Goal: Task Accomplishment & Management: Manage account settings

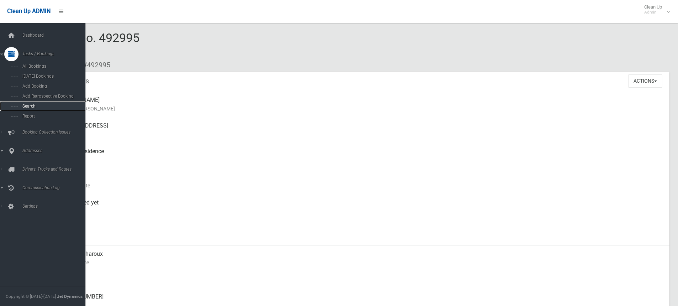
click at [32, 103] on link "Search" at bounding box center [45, 106] width 91 height 10
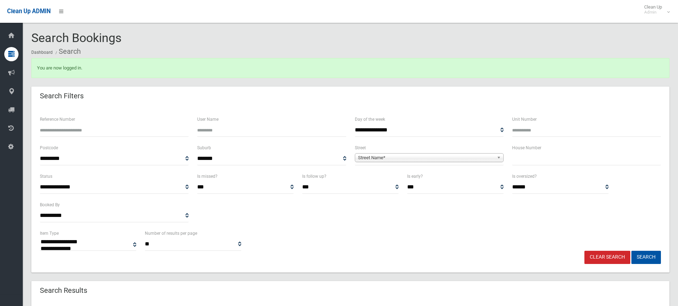
select select
click at [530, 154] on input "text" at bounding box center [586, 158] width 149 height 13
type input "**"
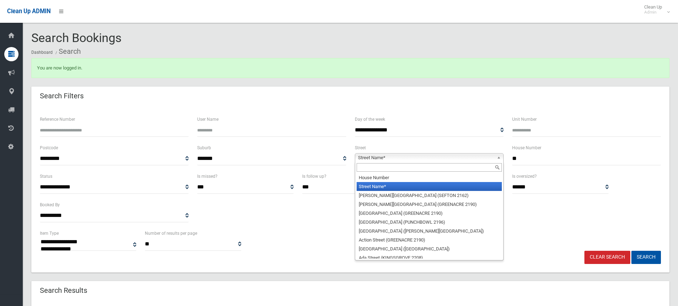
click at [498, 158] on b at bounding box center [500, 157] width 6 height 8
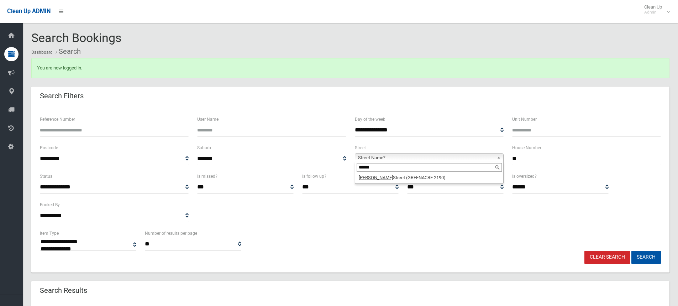
click at [445, 171] on input "******" at bounding box center [429, 167] width 145 height 9
type input "******"
click at [543, 152] on input "**" at bounding box center [586, 158] width 149 height 13
click at [632, 251] on button "Search" at bounding box center [647, 257] width 30 height 13
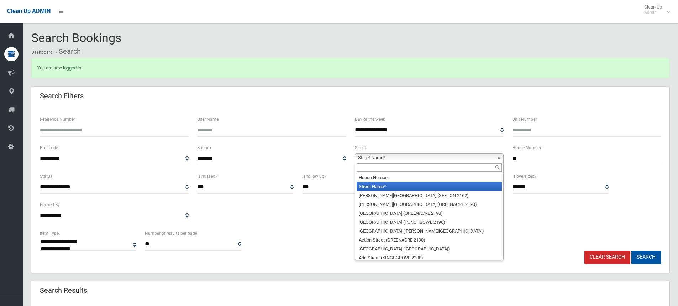
click at [499, 157] on b at bounding box center [500, 157] width 6 height 8
type input "*"
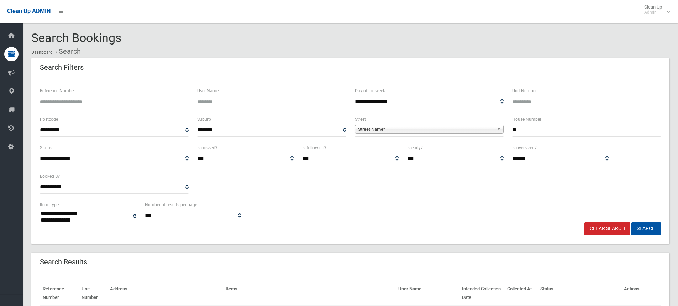
select select
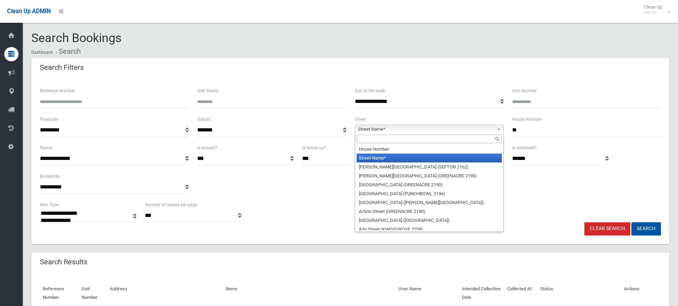
click at [501, 127] on b at bounding box center [500, 129] width 6 height 8
click at [475, 138] on input "text" at bounding box center [429, 139] width 145 height 9
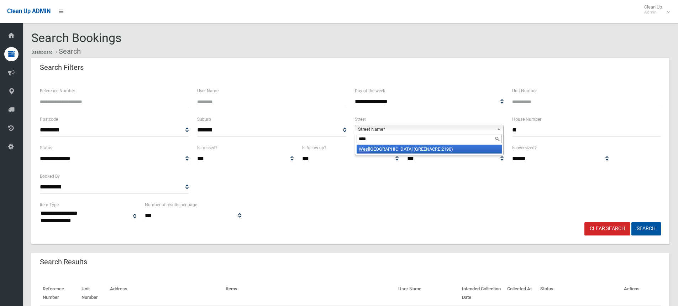
type input "****"
click at [461, 149] on li "Wesl ey Street (GREENACRE 2190)" at bounding box center [429, 149] width 145 height 9
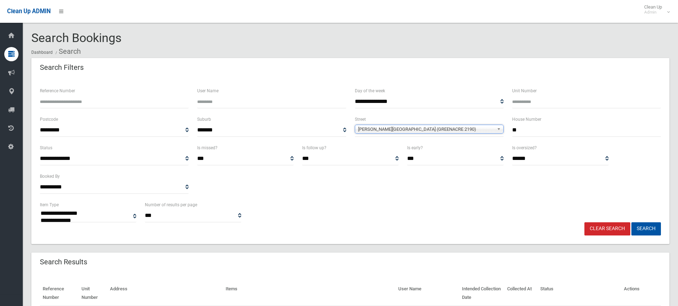
click at [533, 130] on input "**" at bounding box center [586, 130] width 149 height 13
click at [632, 222] on button "Search" at bounding box center [647, 228] width 30 height 13
select select
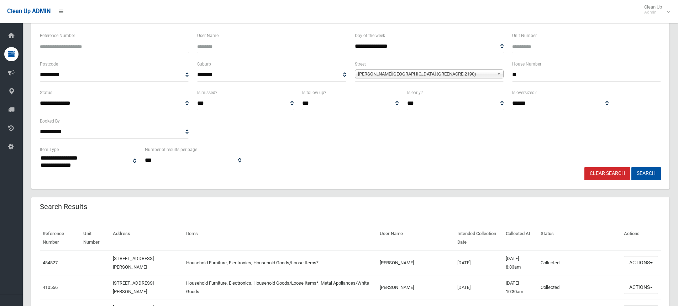
scroll to position [71, 0]
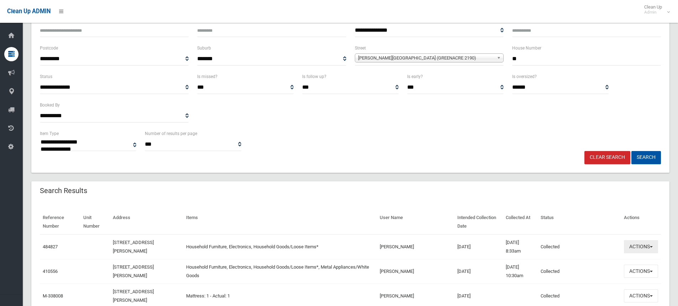
click at [650, 246] on span "button" at bounding box center [651, 246] width 3 height 1
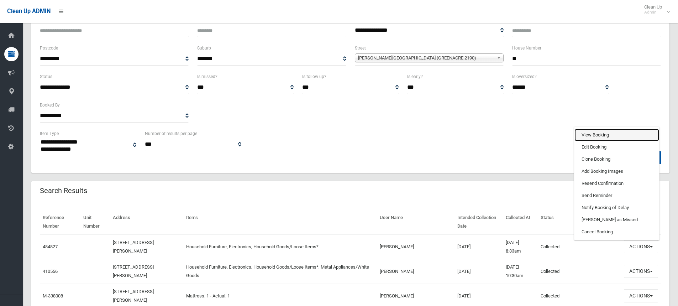
click at [599, 134] on link "View Booking" at bounding box center [617, 135] width 85 height 12
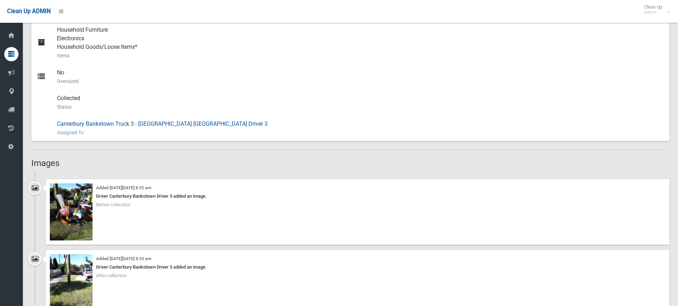
scroll to position [320, 0]
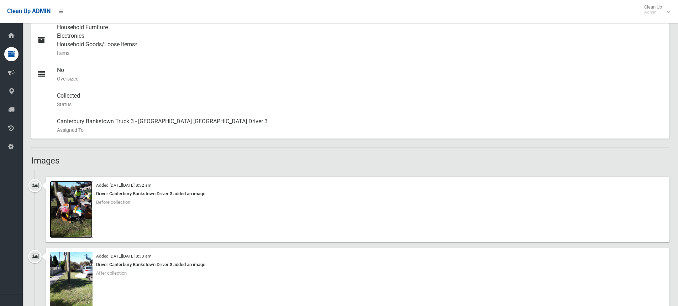
click at [85, 221] on img at bounding box center [71, 209] width 43 height 57
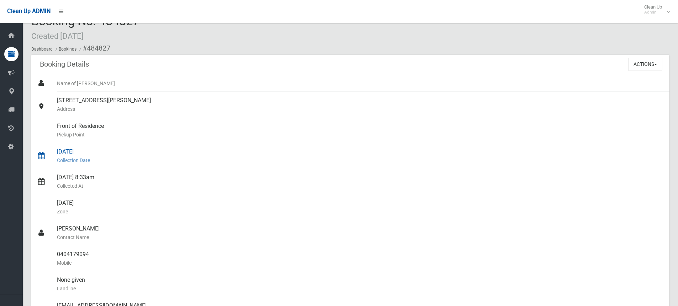
scroll to position [0, 0]
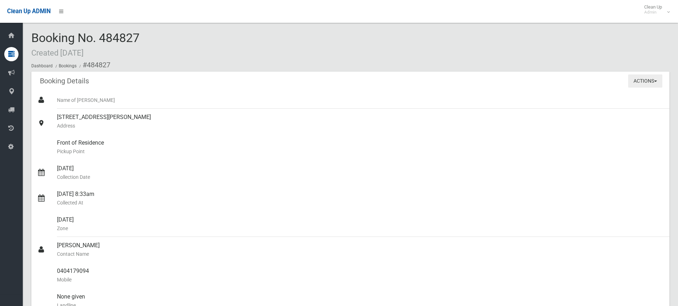
click at [658, 80] on button "Actions" at bounding box center [645, 80] width 34 height 13
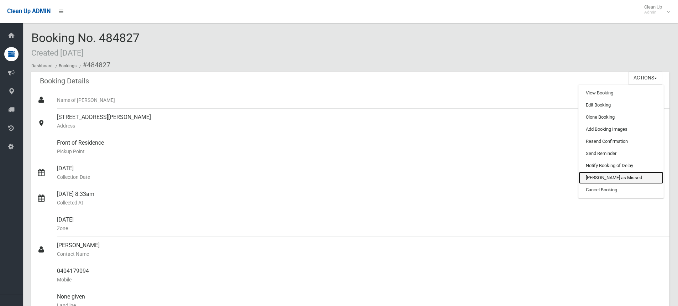
click at [600, 177] on link "[PERSON_NAME] as Missed" at bounding box center [621, 178] width 85 height 12
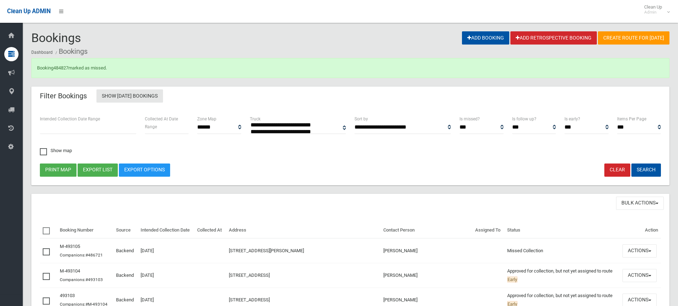
select select
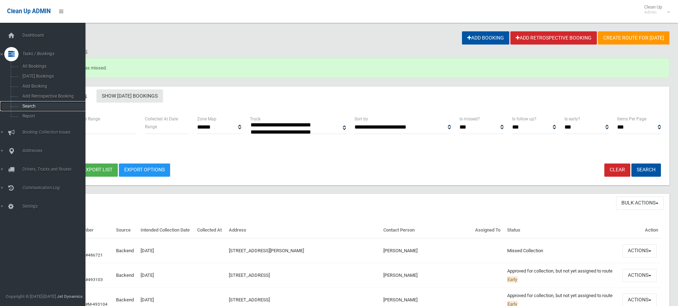
click at [36, 103] on link "Search" at bounding box center [45, 106] width 91 height 10
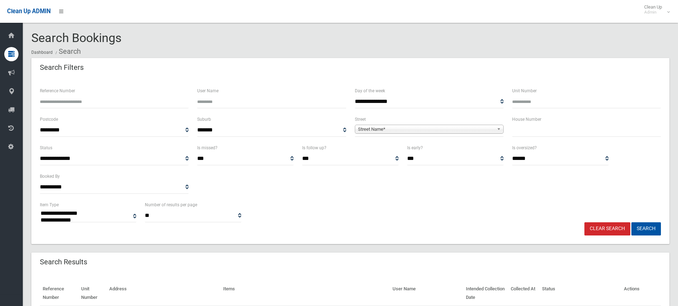
select select
click at [579, 101] on input "Unit Number" at bounding box center [586, 101] width 149 height 13
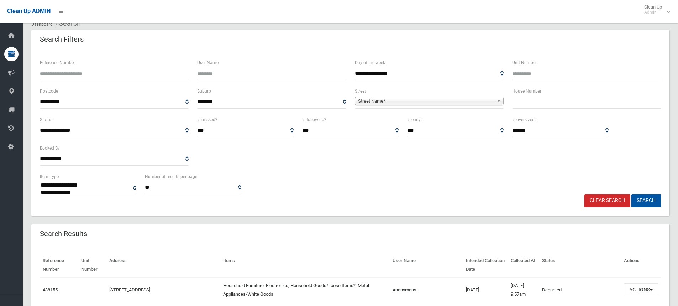
scroll to position [71, 0]
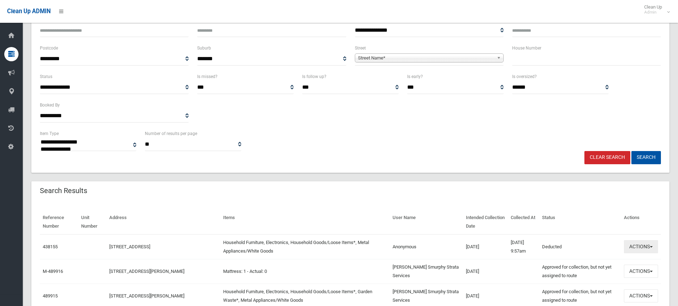
click at [650, 249] on button "Actions" at bounding box center [641, 246] width 34 height 13
click at [593, 273] on link "Edit Notes" at bounding box center [617, 273] width 85 height 12
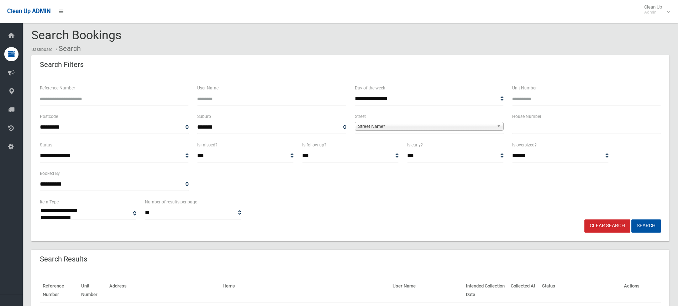
scroll to position [0, 0]
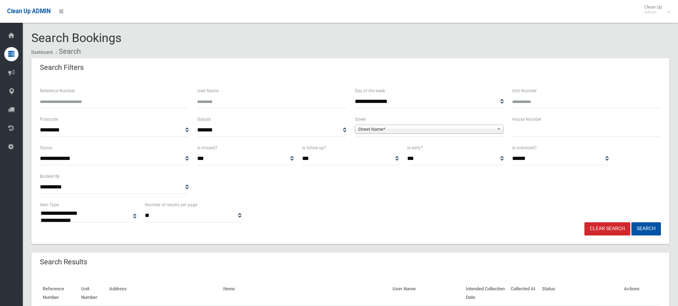
click at [128, 104] on input "Reference Number" at bounding box center [114, 101] width 149 height 13
type input "******"
click at [632, 222] on button "Search" at bounding box center [647, 228] width 30 height 13
select select
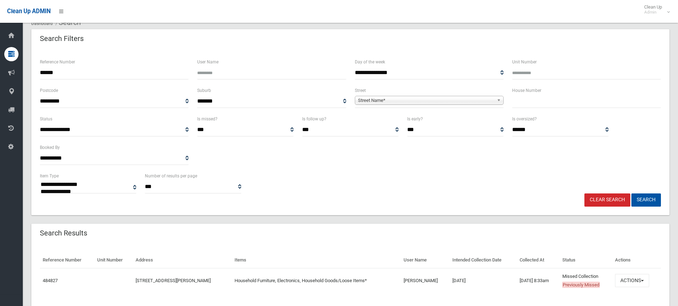
scroll to position [50, 0]
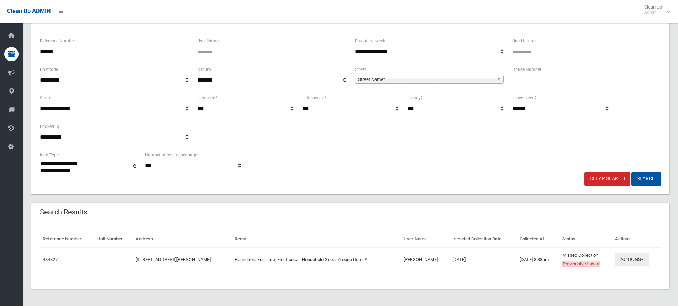
click at [644, 260] on span "button" at bounding box center [642, 259] width 3 height 1
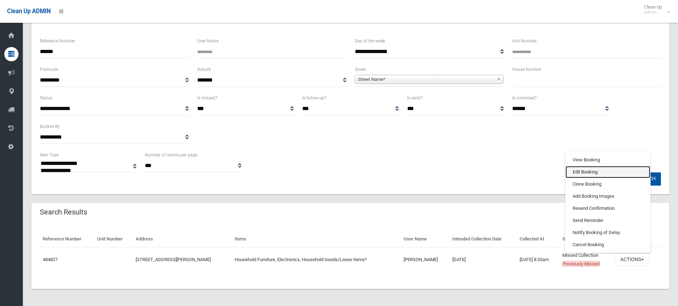
click at [590, 172] on link "Edit Booking" at bounding box center [608, 172] width 85 height 12
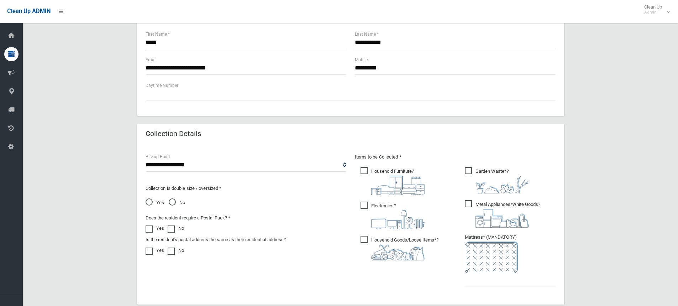
scroll to position [392, 0]
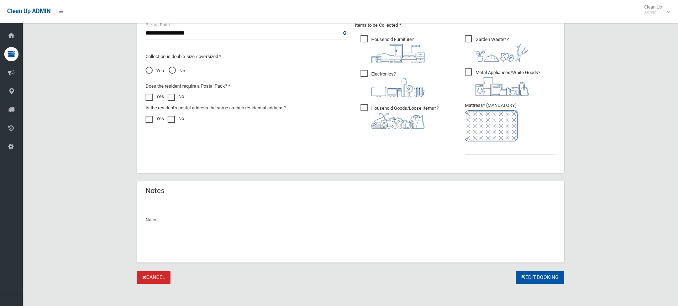
click at [235, 238] on input "text" at bounding box center [351, 240] width 410 height 13
type input "*"
type input "**********"
click at [532, 275] on button "Edit Booking" at bounding box center [540, 277] width 48 height 13
type input "*"
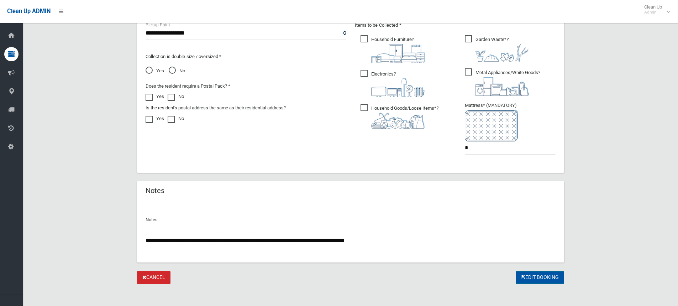
click at [536, 279] on button "Edit Booking" at bounding box center [540, 277] width 48 height 13
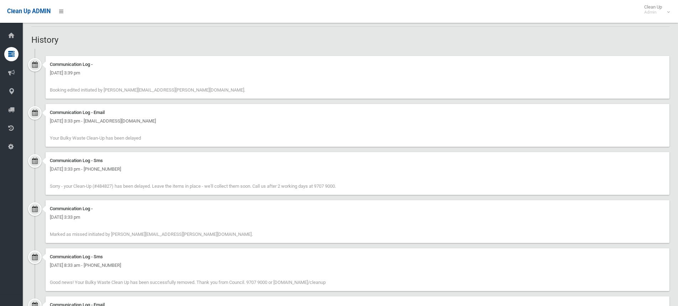
scroll to position [748, 0]
